Goal: Use online tool/utility

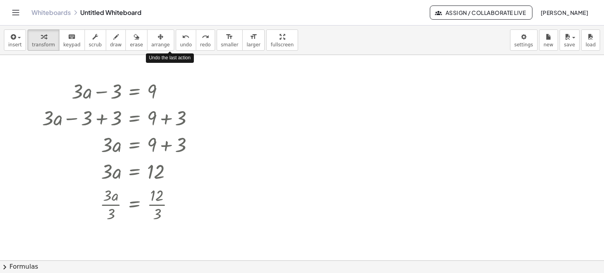
click at [182, 39] on icon "undo" at bounding box center [185, 36] width 7 height 9
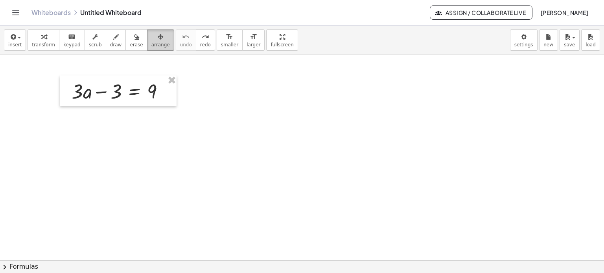
click at [158, 35] on icon "button" at bounding box center [161, 36] width 6 height 9
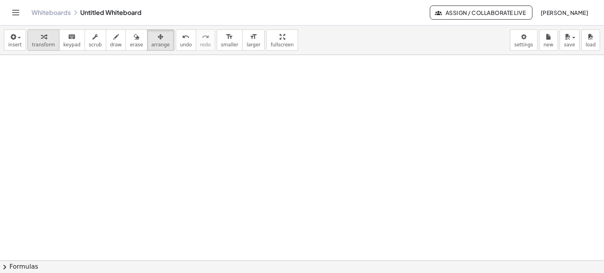
click at [41, 38] on icon "button" at bounding box center [44, 36] width 6 height 9
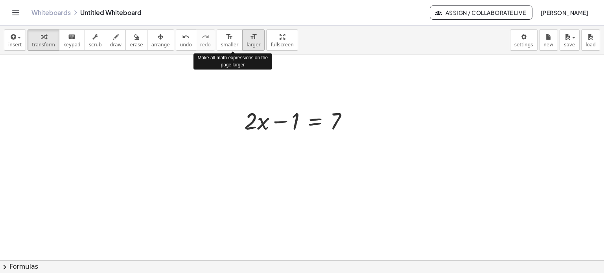
click at [250, 40] on icon "format_size" at bounding box center [253, 36] width 7 height 9
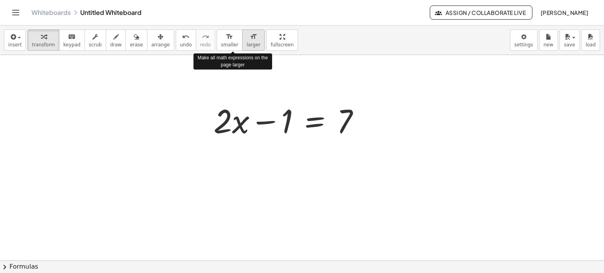
click at [250, 40] on icon "format_size" at bounding box center [253, 36] width 7 height 9
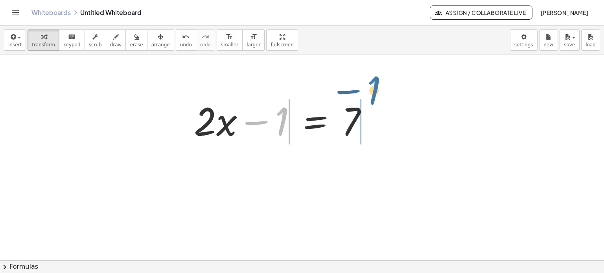
drag, startPoint x: 281, startPoint y: 125, endPoint x: 379, endPoint y: 100, distance: 101.1
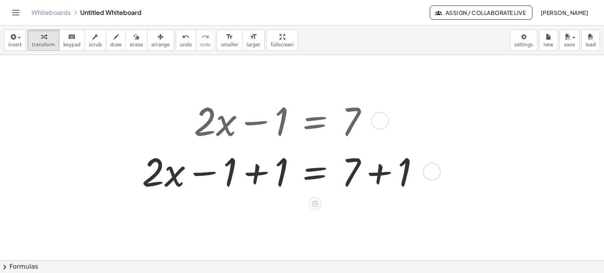
click at [248, 179] on div at bounding box center [283, 170] width 291 height 51
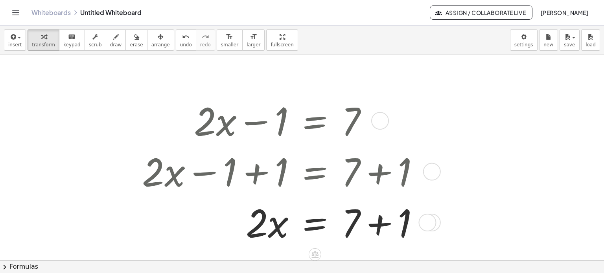
drag, startPoint x: 374, startPoint y: 223, endPoint x: 379, endPoint y: 219, distance: 6.5
click at [374, 223] on div at bounding box center [283, 221] width 291 height 51
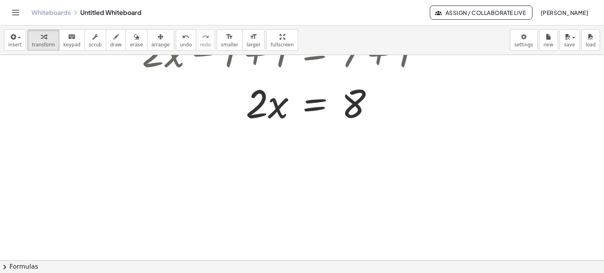
scroll to position [118, 0]
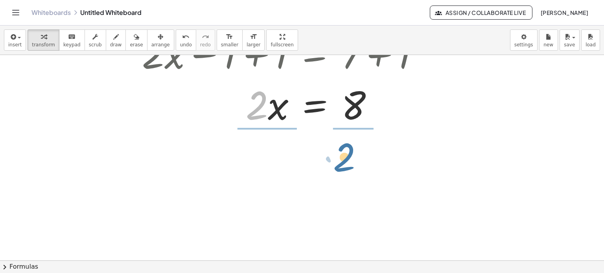
drag, startPoint x: 256, startPoint y: 111, endPoint x: 345, endPoint y: 163, distance: 102.9
click at [345, 163] on div "+ · 2 · x − 1 = 7 + · 2 · x − 1 + 1 = + 7 + 1 + · 2 · x + 0 = + 7 + 1 · 2 · x =…" at bounding box center [302, 168] width 604 height 463
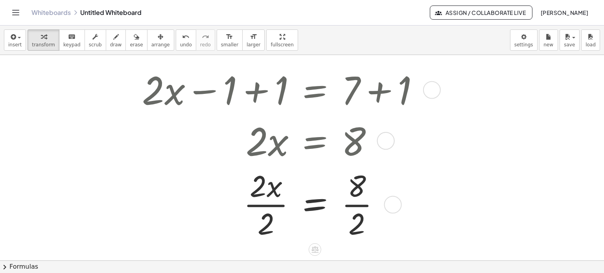
scroll to position [79, 0]
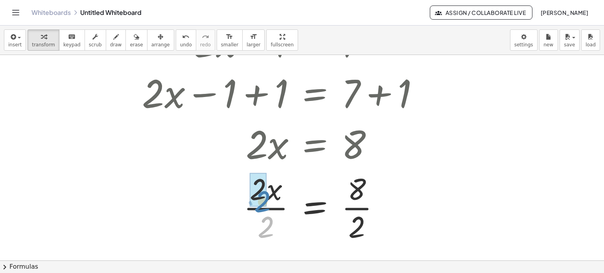
drag, startPoint x: 264, startPoint y: 226, endPoint x: 277, endPoint y: 208, distance: 21.4
click at [360, 209] on div at bounding box center [283, 207] width 291 height 77
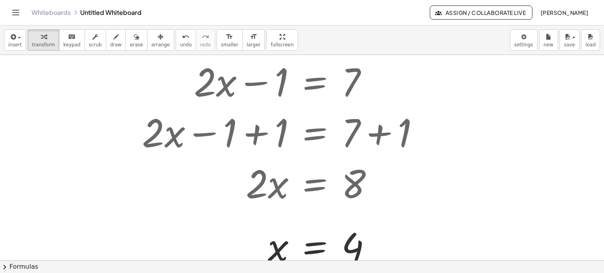
scroll to position [39, 0]
